Goal: Task Accomplishment & Management: Complete application form

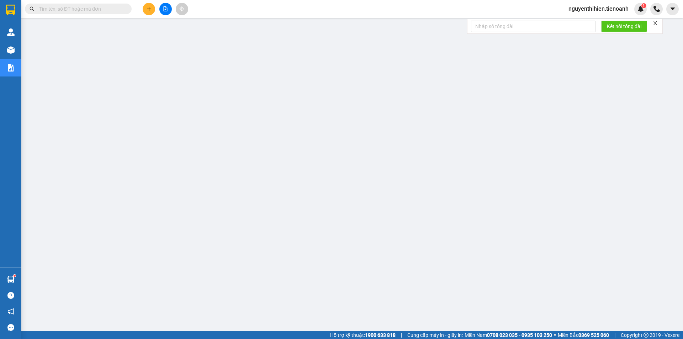
click at [107, 11] on input "text" at bounding box center [81, 9] width 84 height 8
paste input "0932154466"
type input "0932154466"
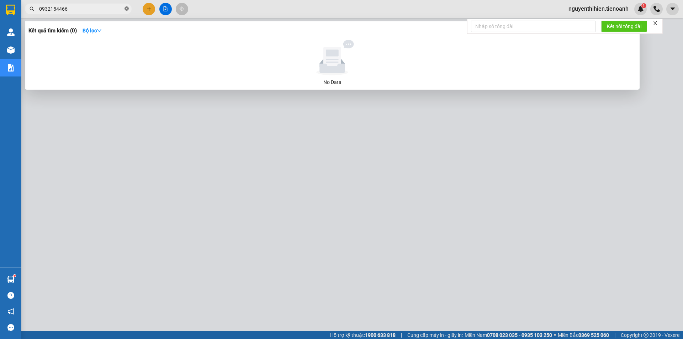
click at [127, 8] on icon "close-circle" at bounding box center [127, 8] width 4 height 4
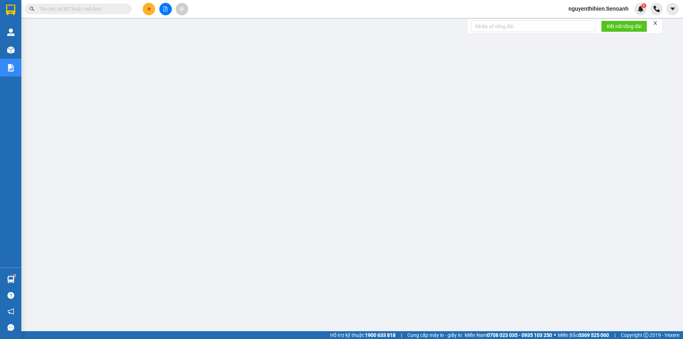
click at [105, 10] on input "text" at bounding box center [81, 9] width 84 height 8
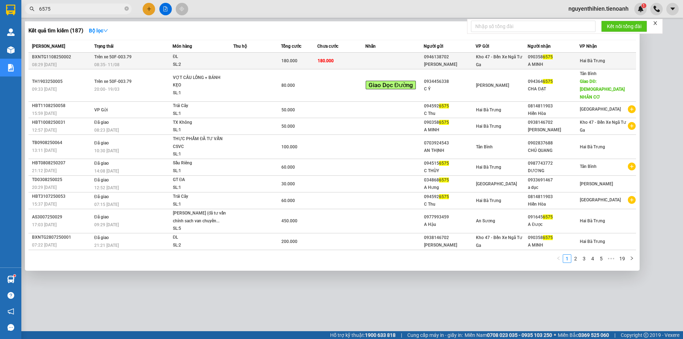
type input "6575"
click at [411, 63] on td at bounding box center [395, 61] width 58 height 17
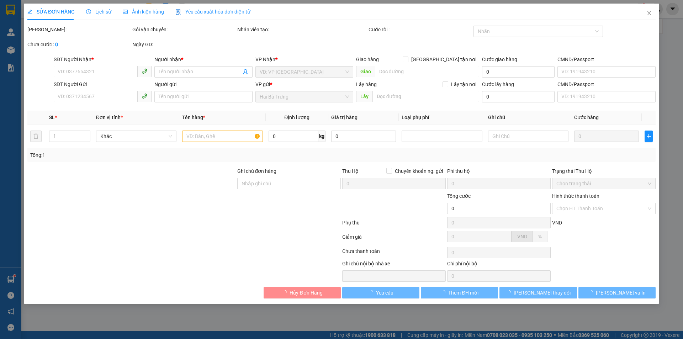
type input "0903586575"
type input "A MINH"
type input "0946138702"
type input "[PERSON_NAME]"
type input "180.000"
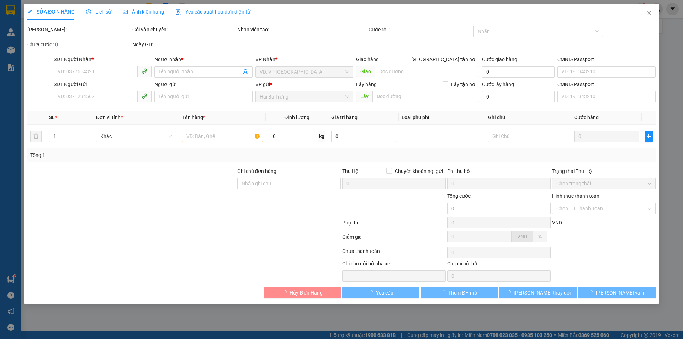
type input "180.000"
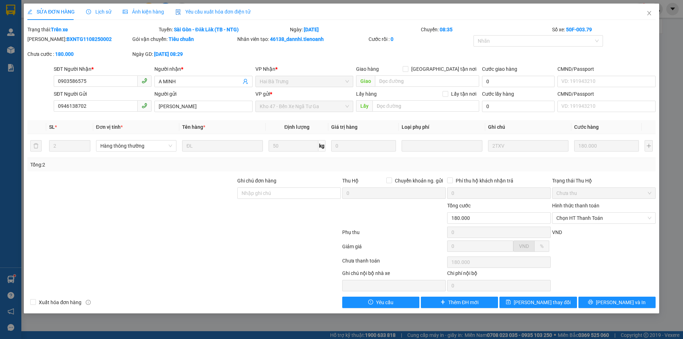
click at [114, 14] on div "SỬA ĐƠN HÀNG Lịch sử Ảnh kiện hàng Yêu cầu xuất hóa đơn điện tử" at bounding box center [138, 12] width 223 height 16
click at [106, 13] on span "Lịch sử" at bounding box center [98, 12] width 25 height 6
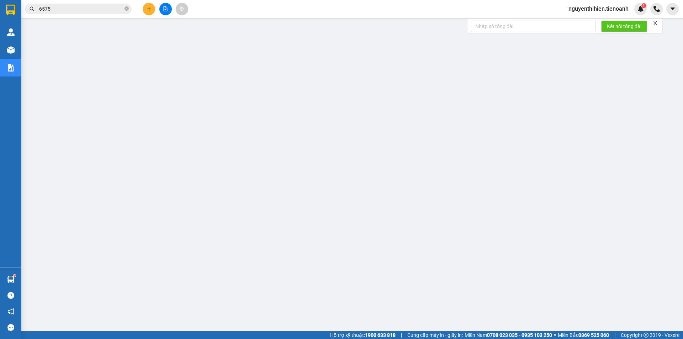
click at [78, 10] on input "6575" at bounding box center [81, 9] width 84 height 8
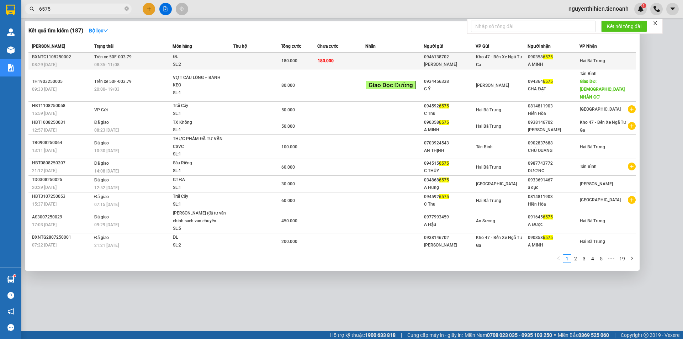
click at [468, 62] on div "[PERSON_NAME]" at bounding box center [449, 64] width 51 height 7
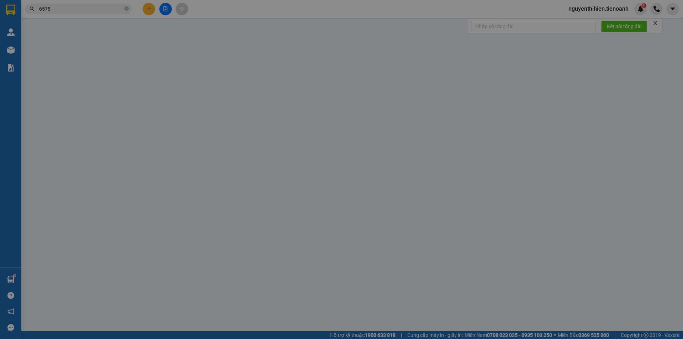
type input "0903586575"
type input "A MINH"
type input "0946138702"
type input "[PERSON_NAME]"
type input "180.000"
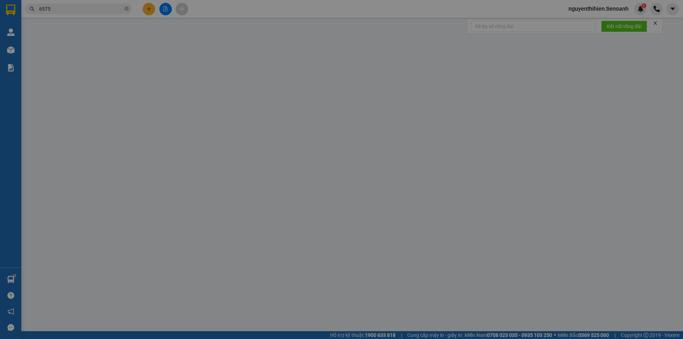
type input "180.000"
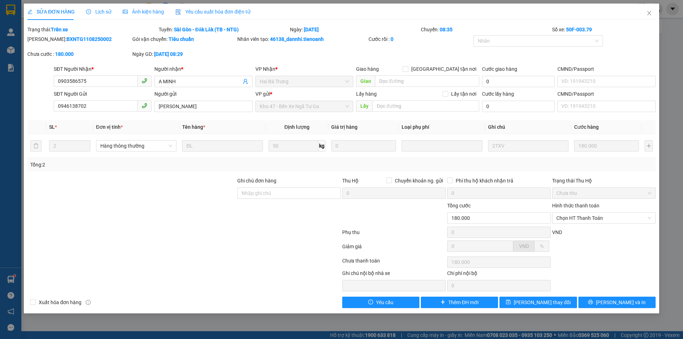
click at [167, 195] on div at bounding box center [132, 189] width 210 height 25
click at [108, 9] on span "Lịch sử" at bounding box center [98, 12] width 25 height 6
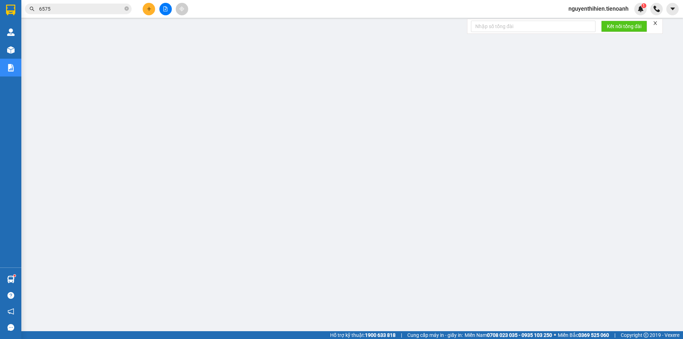
click at [92, 11] on input "6575" at bounding box center [81, 9] width 84 height 8
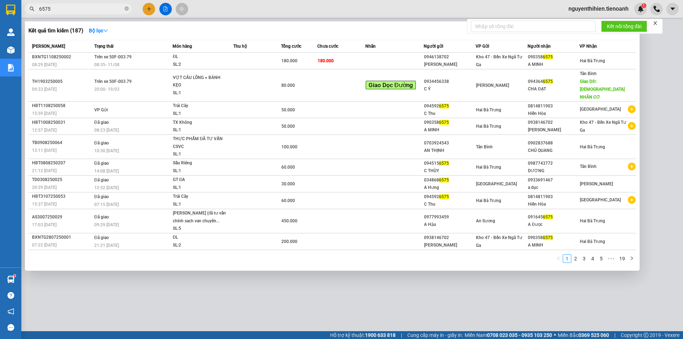
click at [225, 32] on div "Kết quả tìm kiếm ( 187 ) Bộ lọc" at bounding box center [332, 30] width 608 height 11
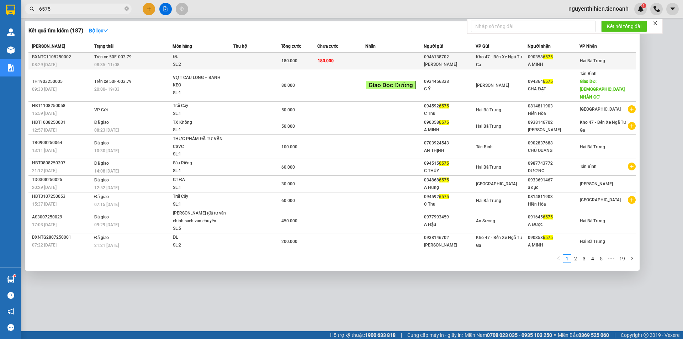
click at [528, 64] on div "Kho 47 - Bến Xe Ngã Tư Ga" at bounding box center [501, 61] width 51 height 16
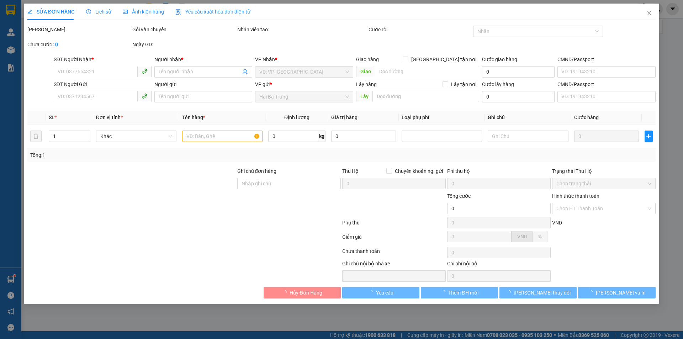
type input "0903586575"
type input "A MINH"
type input "0946138702"
type input "[PERSON_NAME]"
type input "180.000"
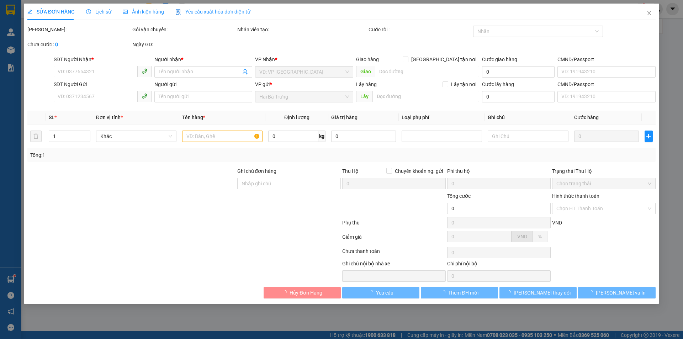
type input "180.000"
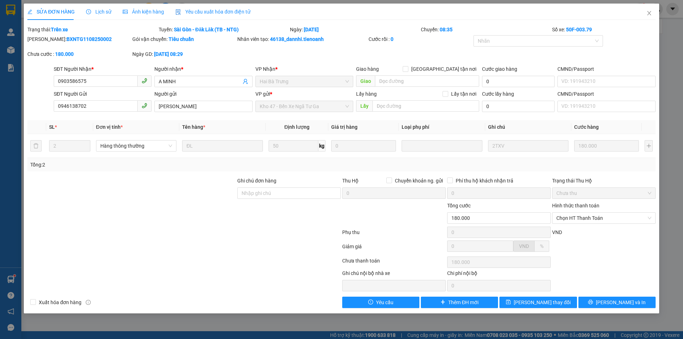
click at [106, 12] on span "Lịch sử" at bounding box center [98, 12] width 25 height 6
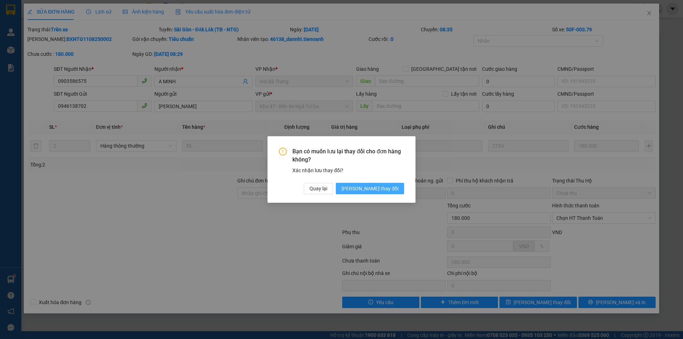
click at [387, 187] on span "[PERSON_NAME] thay đổi" at bounding box center [370, 189] width 57 height 8
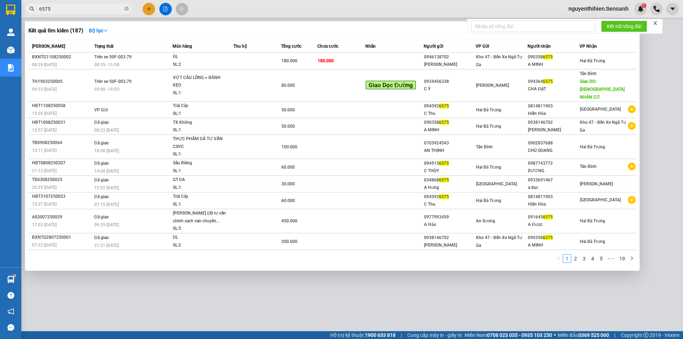
click at [83, 10] on input "6575" at bounding box center [81, 9] width 84 height 8
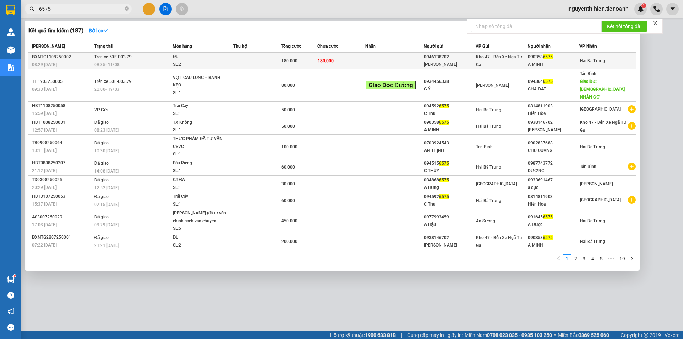
click at [382, 63] on td at bounding box center [395, 61] width 58 height 17
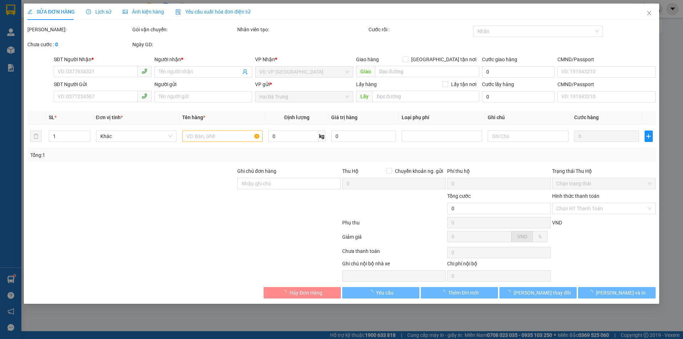
type input "0903586575"
type input "A MINH"
type input "0946138702"
type input "[PERSON_NAME]"
type input "180.000"
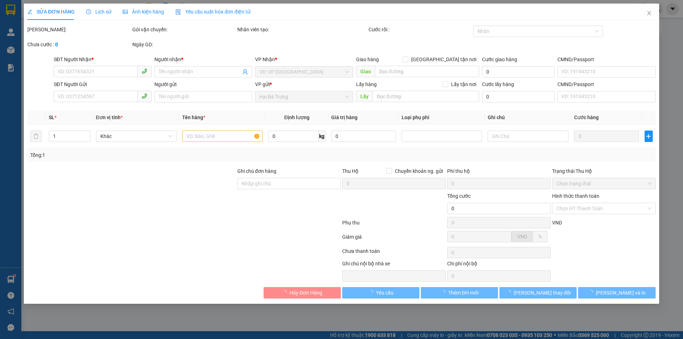
type input "180.000"
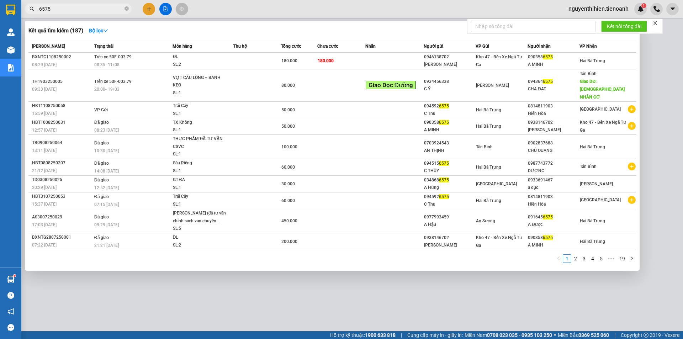
click at [89, 9] on input "6575" at bounding box center [81, 9] width 84 height 8
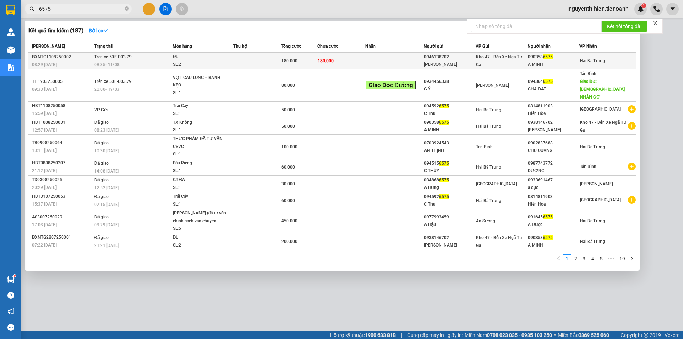
click at [449, 66] on div "[PERSON_NAME]" at bounding box center [449, 64] width 51 height 7
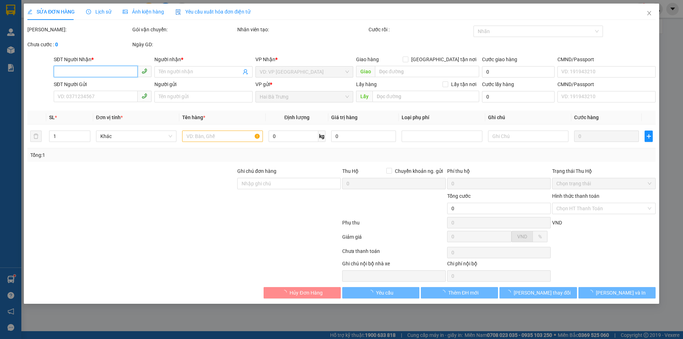
type input "0903586575"
type input "A MINH"
type input "0946138702"
type input "[PERSON_NAME]"
type input "180.000"
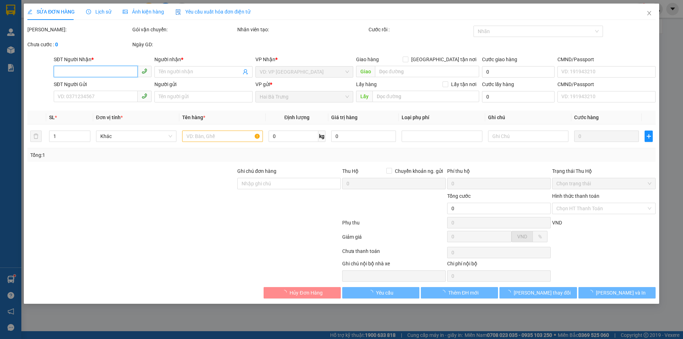
type input "180.000"
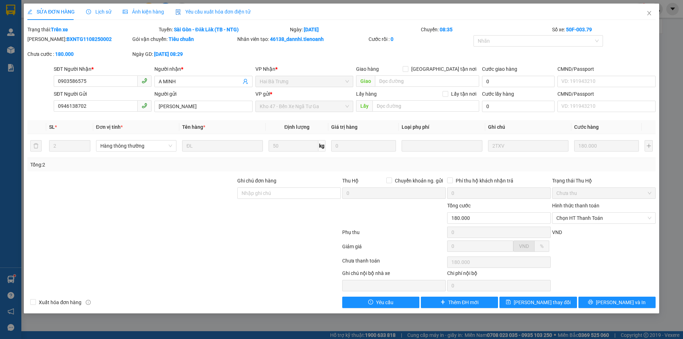
click at [106, 12] on span "Lịch sử" at bounding box center [98, 12] width 25 height 6
